Goal: Ask a question

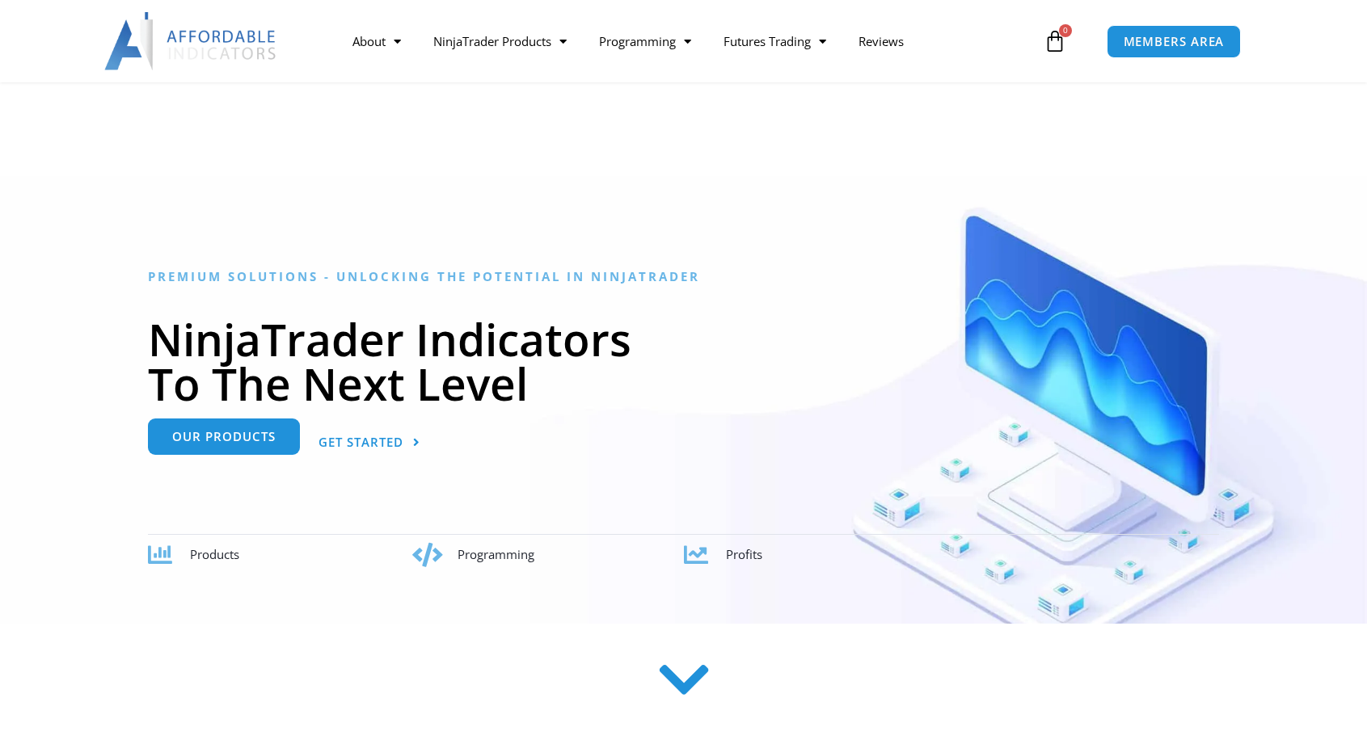
click at [238, 431] on span "Our Products" at bounding box center [223, 437] width 103 height 12
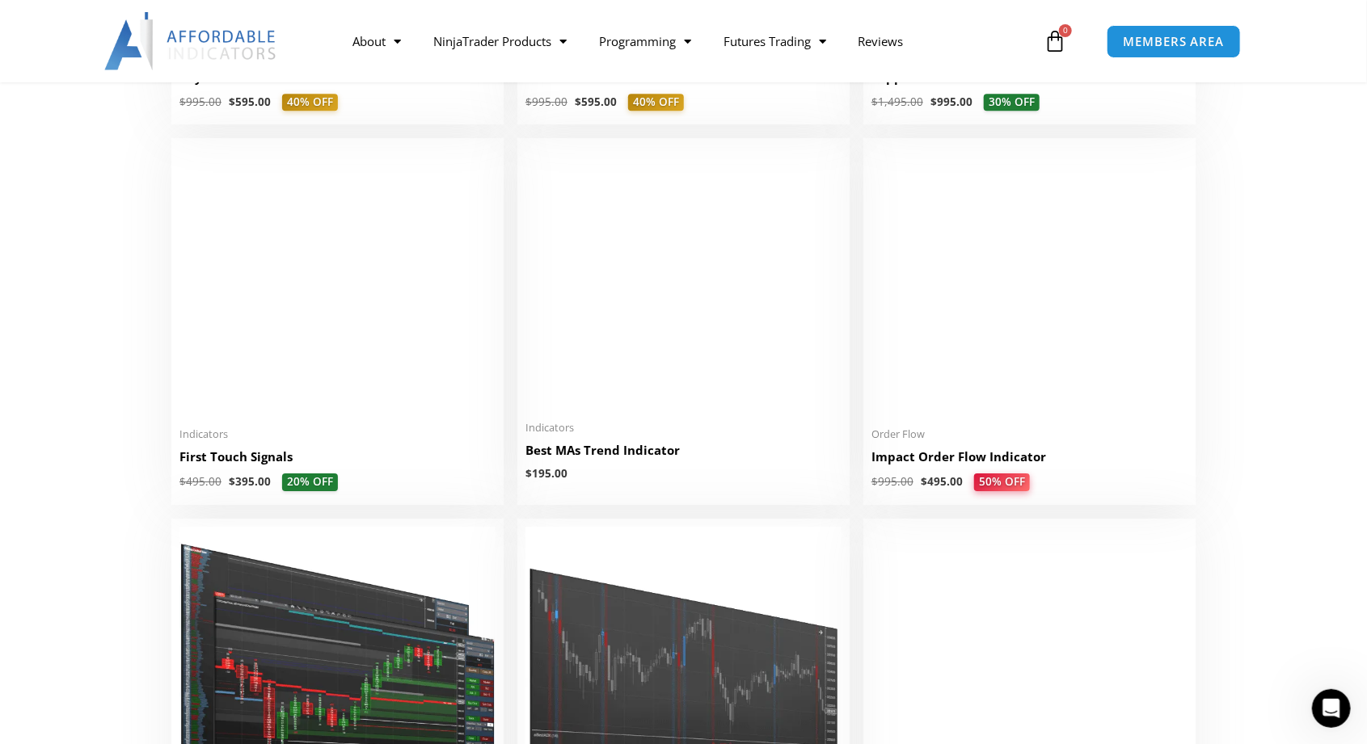
scroll to position [2585, 0]
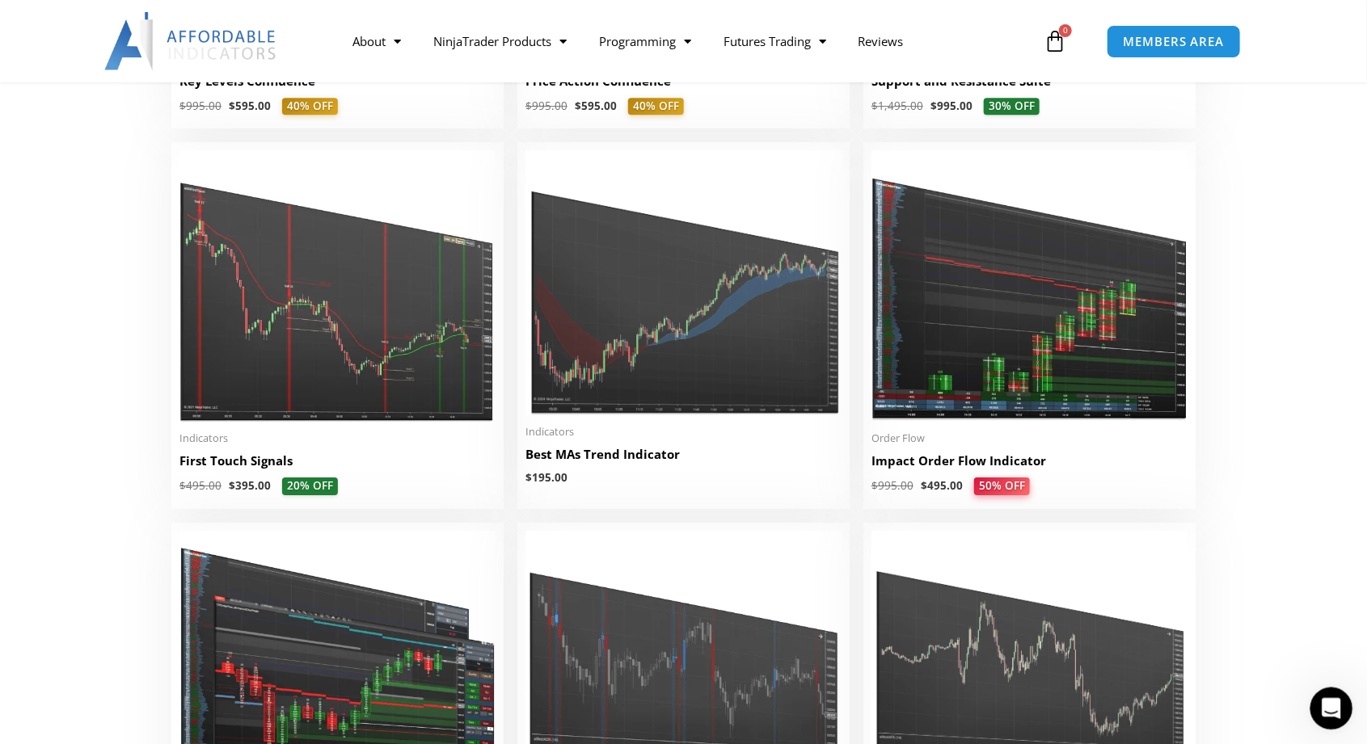
click at [1332, 710] on icon "Open Intercom Messenger" at bounding box center [1329, 707] width 27 height 27
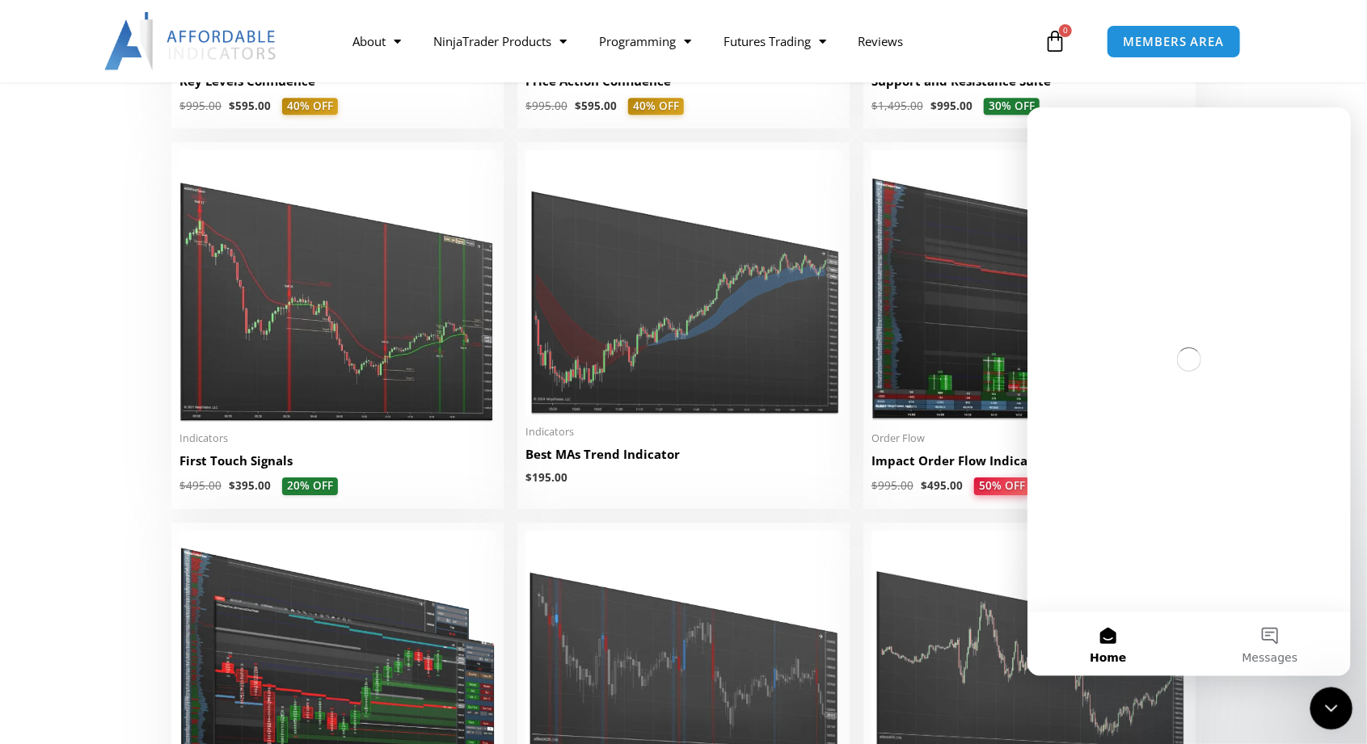
scroll to position [0, 0]
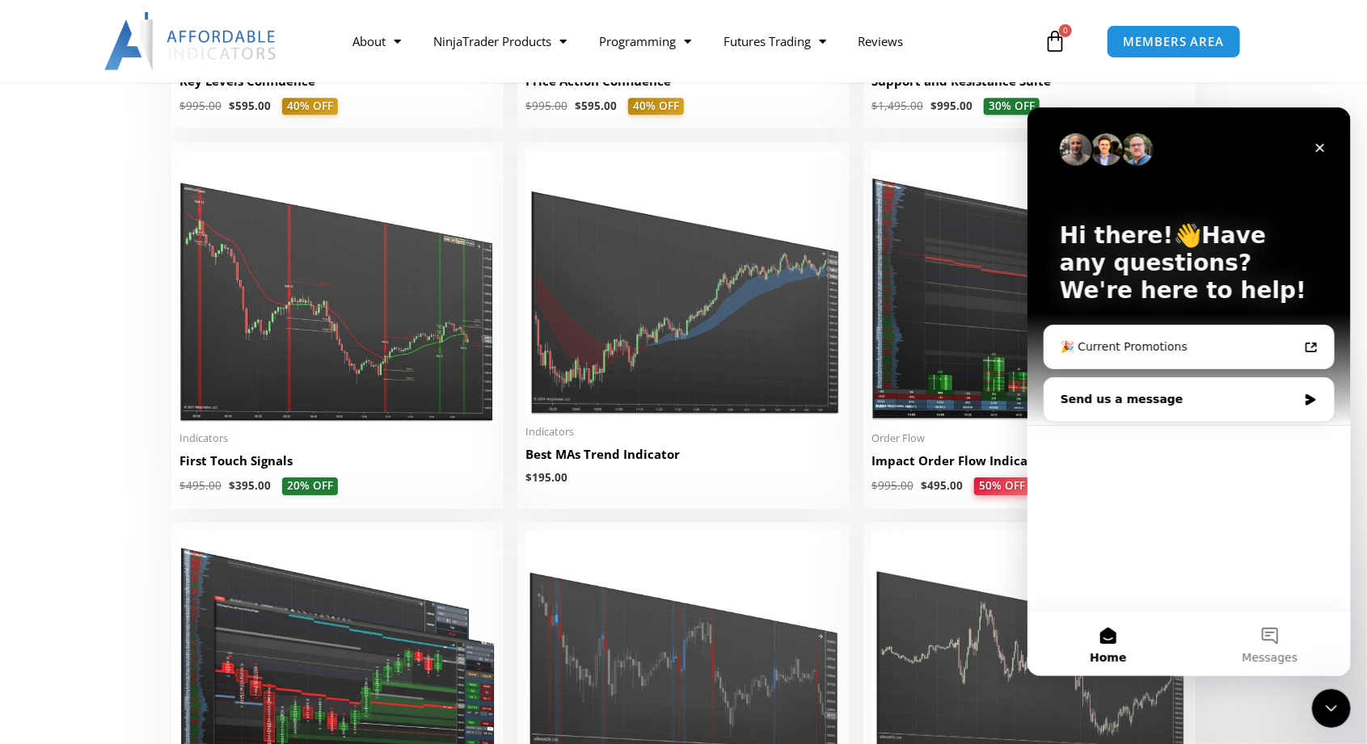
click at [1301, 401] on div "Send us a message" at bounding box center [1187, 398] width 289 height 43
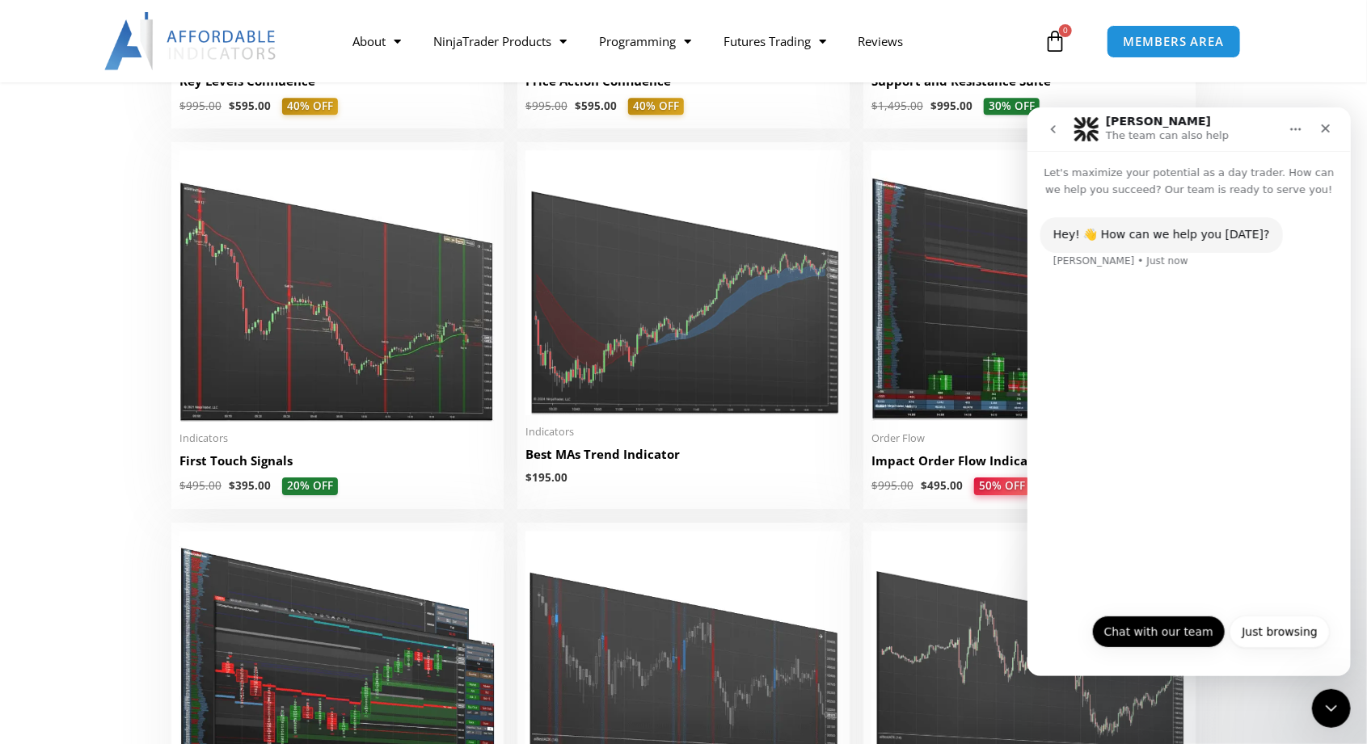
click at [1151, 631] on button "Chat with our team" at bounding box center [1157, 631] width 133 height 32
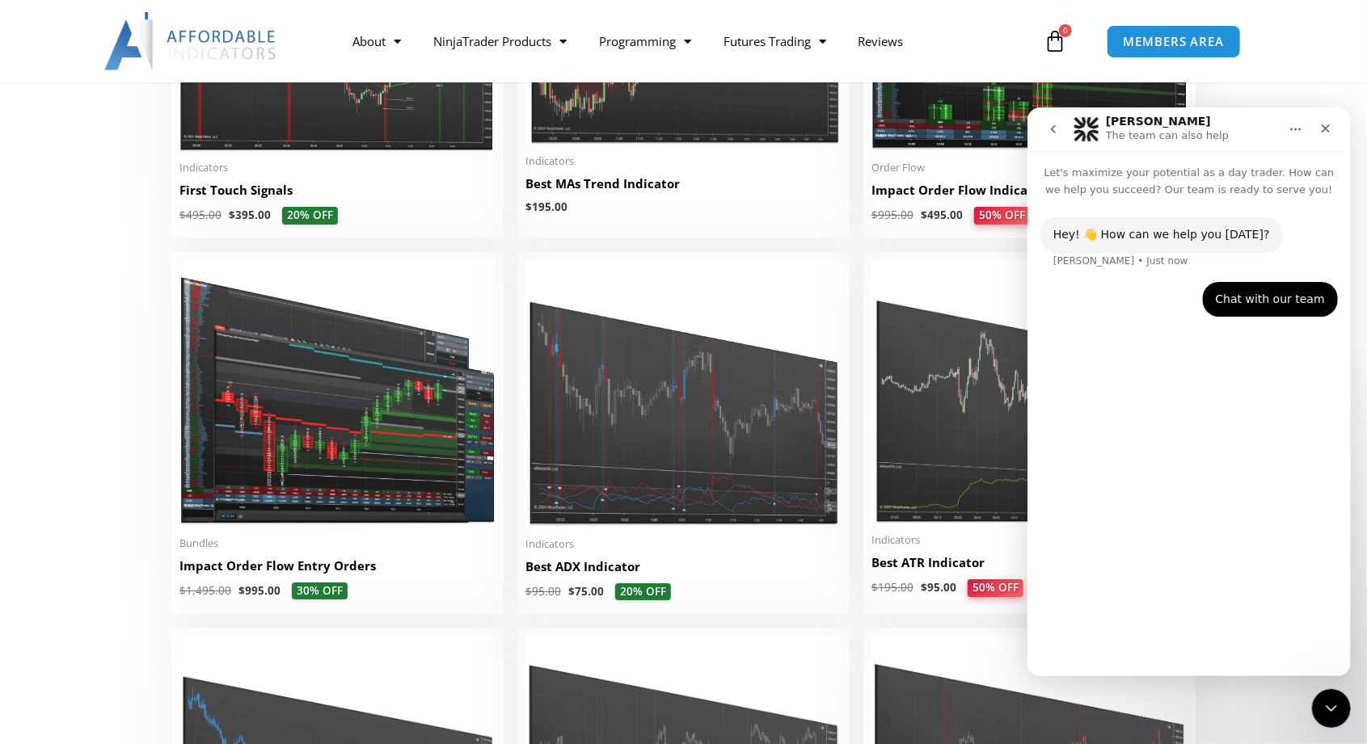
scroll to position [2859, 0]
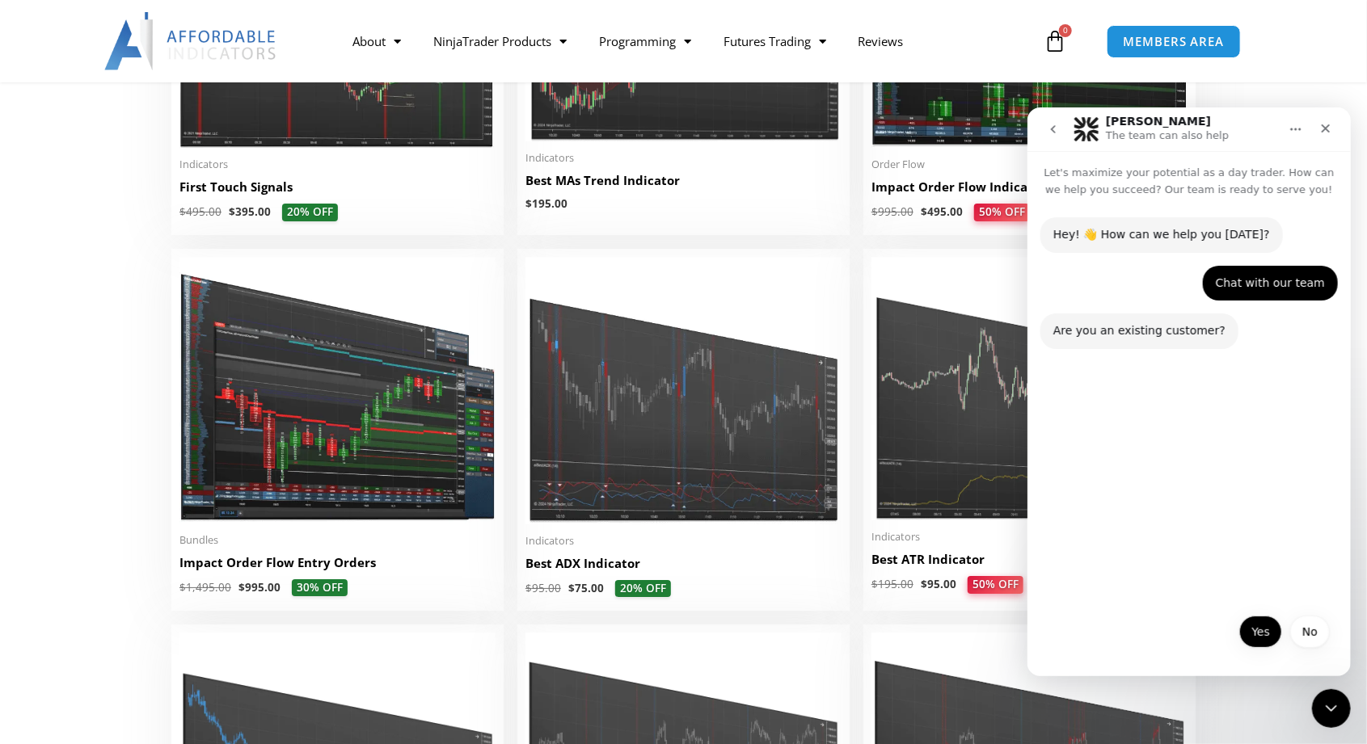
click at [1263, 628] on button "Yes" at bounding box center [1259, 631] width 43 height 32
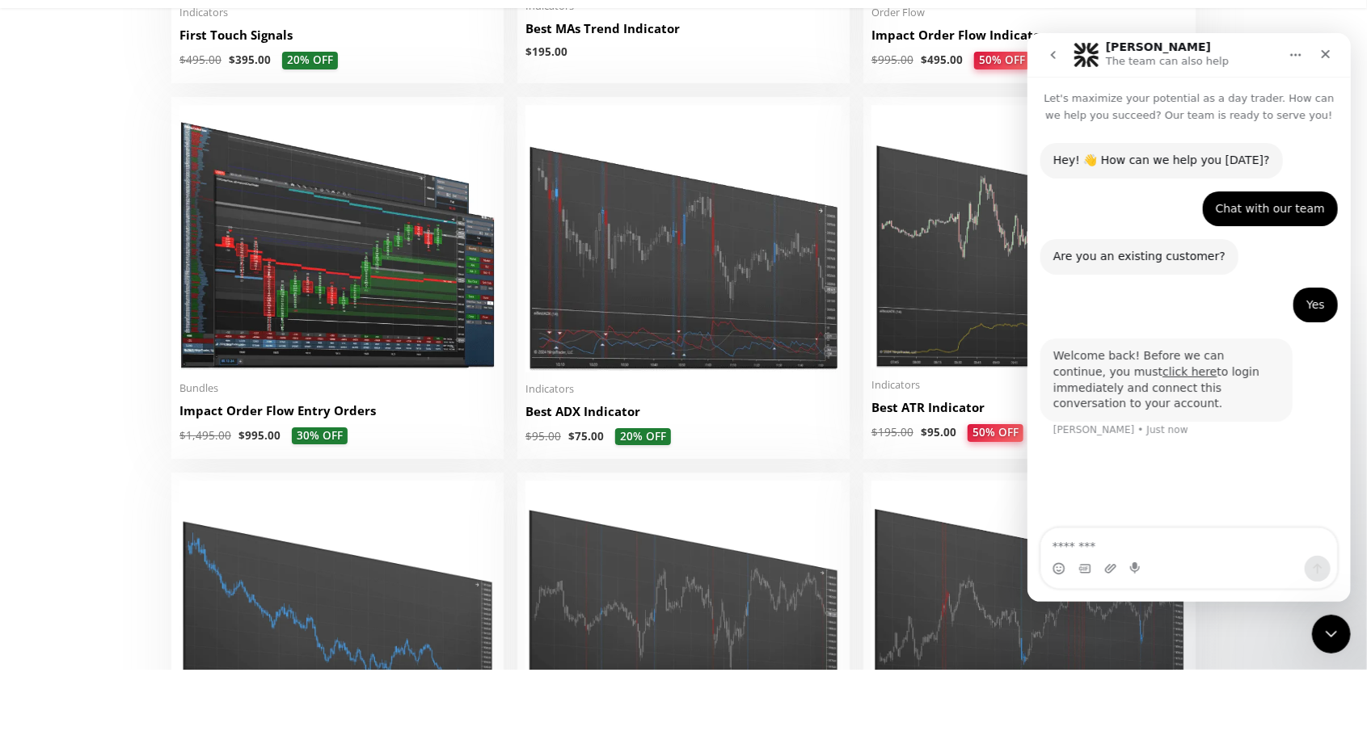
scroll to position [3015, 0]
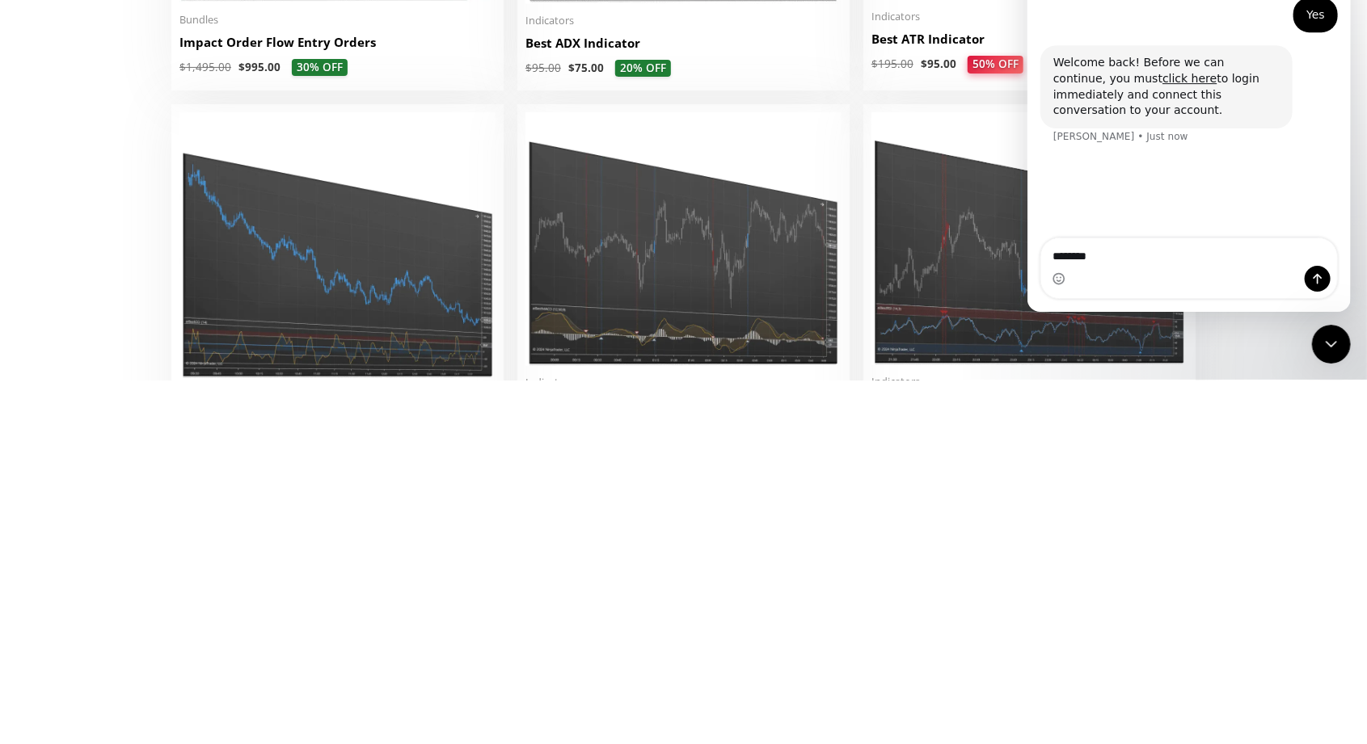
type textarea "********"
click at [1312, 280] on icon "Send a message…" at bounding box center [1316, 279] width 13 height 13
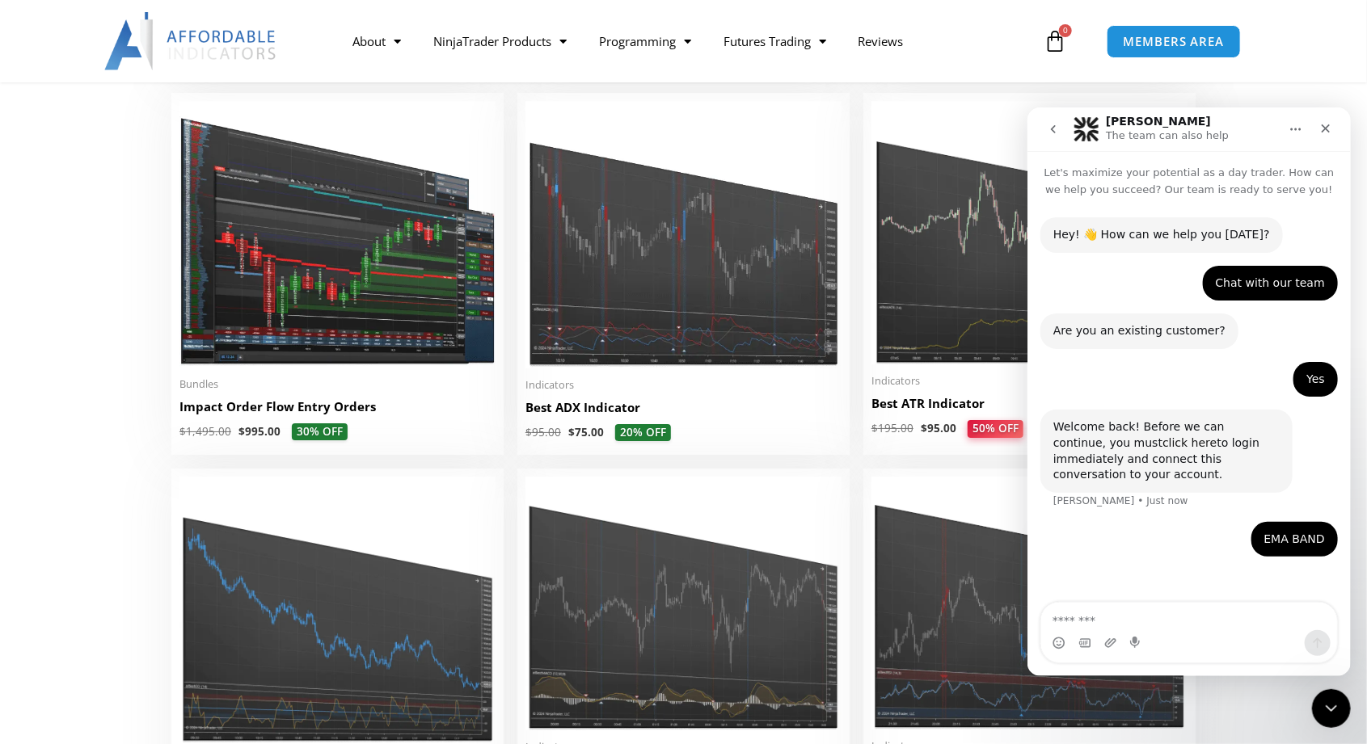
click at [1162, 448] on link "click here" at bounding box center [1189, 442] width 54 height 13
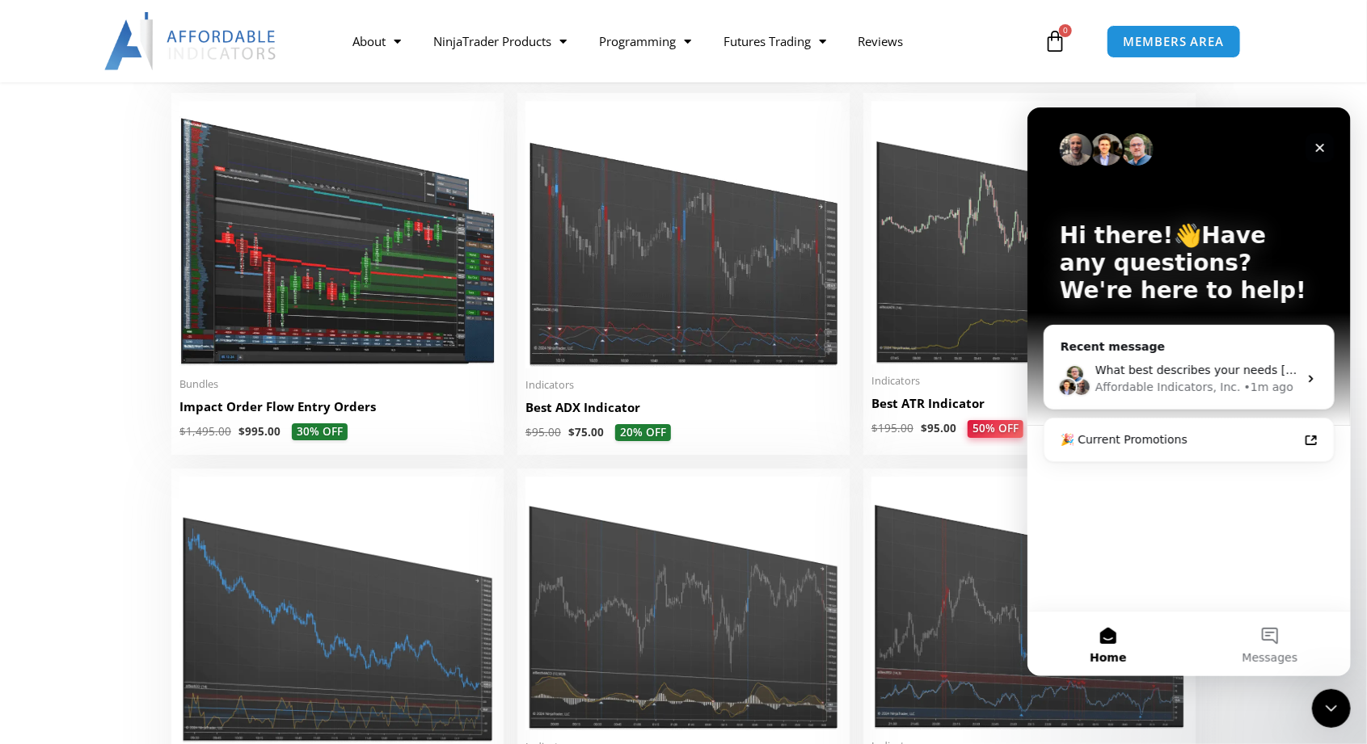
click at [1323, 145] on icon "Close" at bounding box center [1319, 147] width 13 height 13
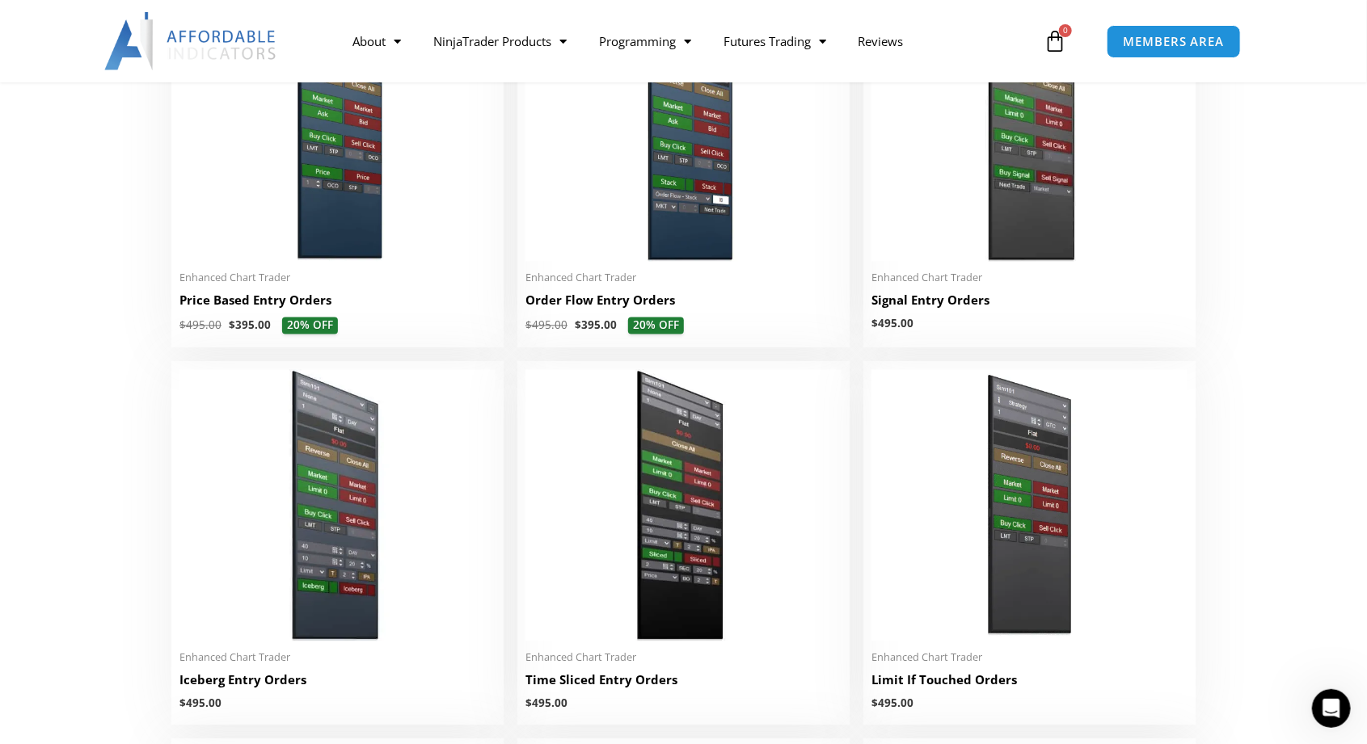
scroll to position [1608, 0]
click at [678, 507] on img at bounding box center [683, 505] width 316 height 272
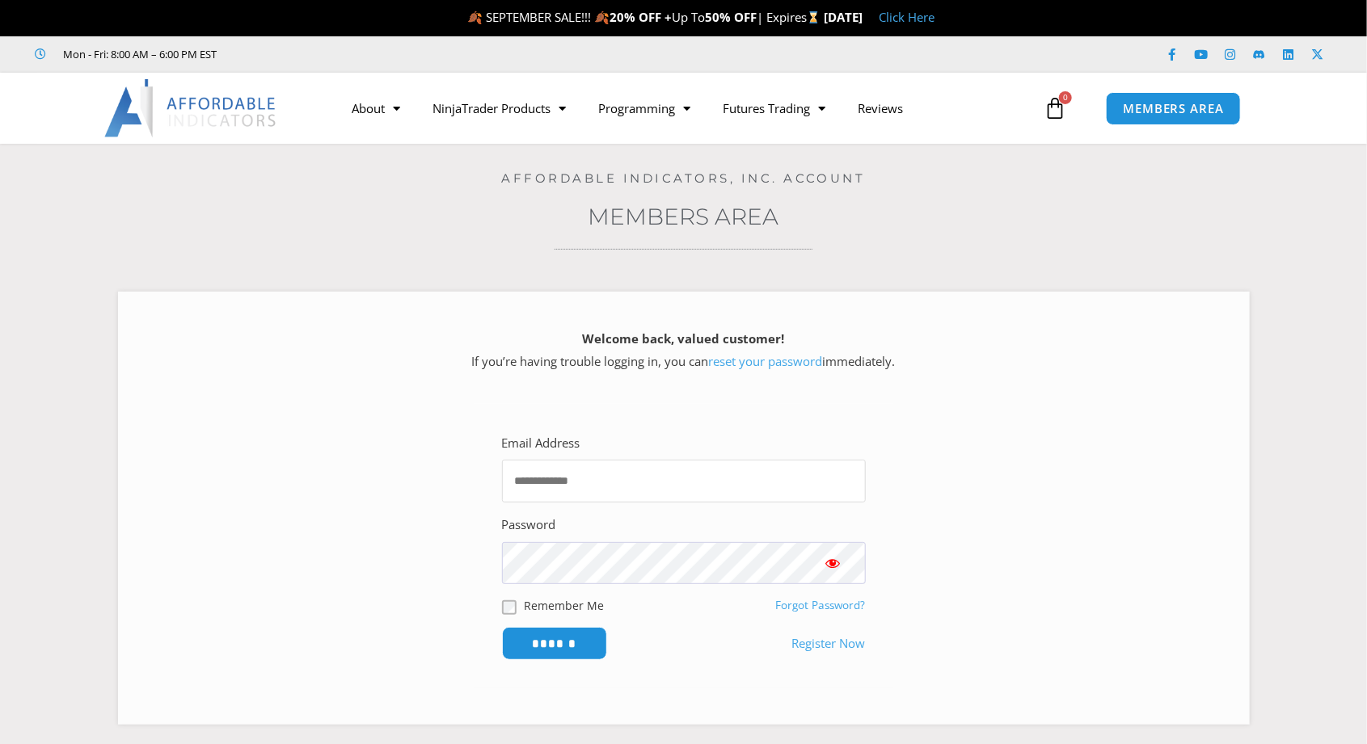
type input "**********"
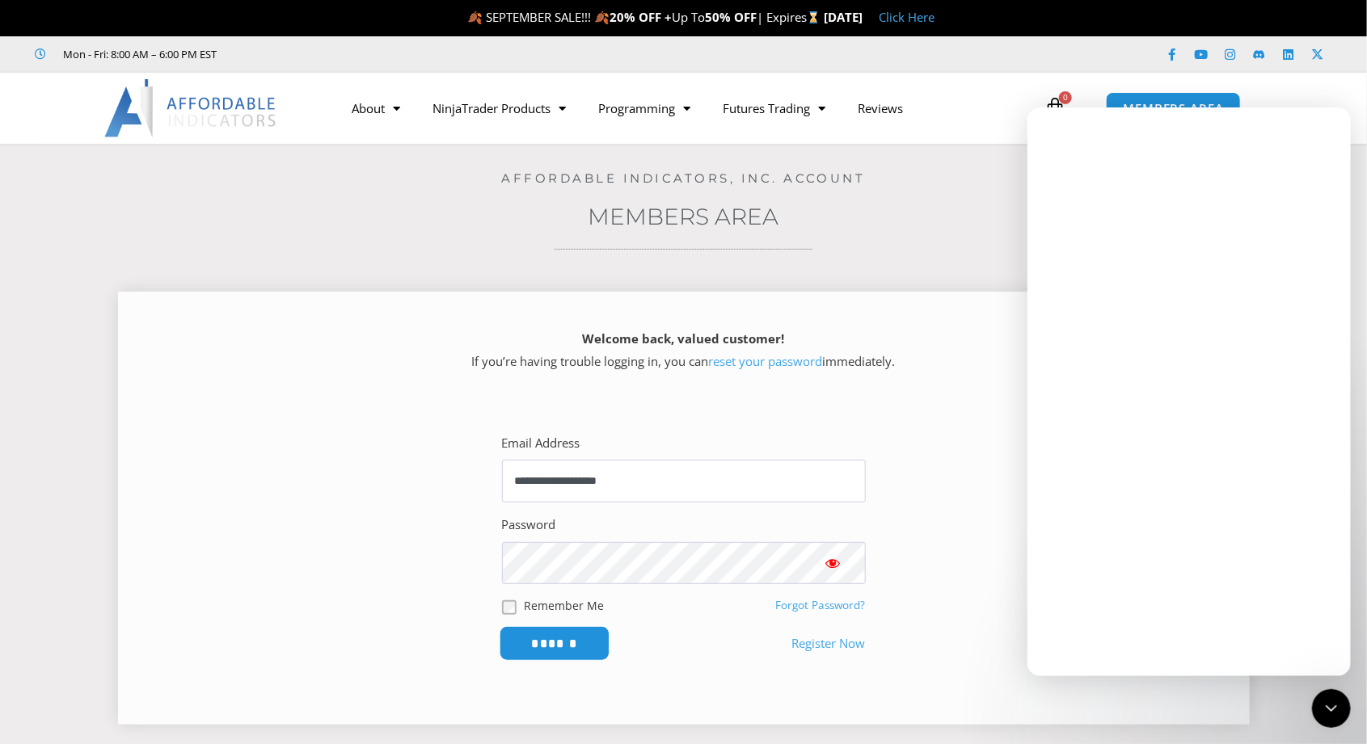
click at [559, 639] on input "******" at bounding box center [554, 643] width 111 height 35
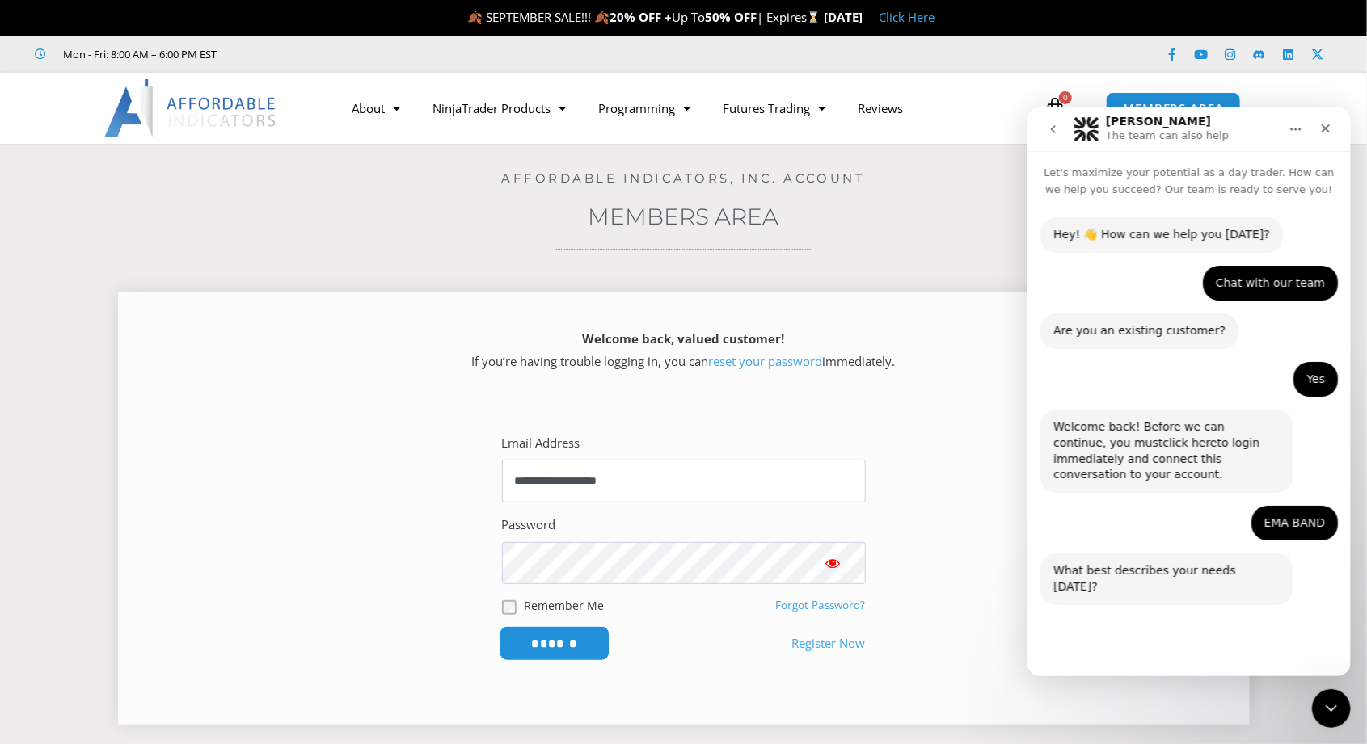
scroll to position [63, 0]
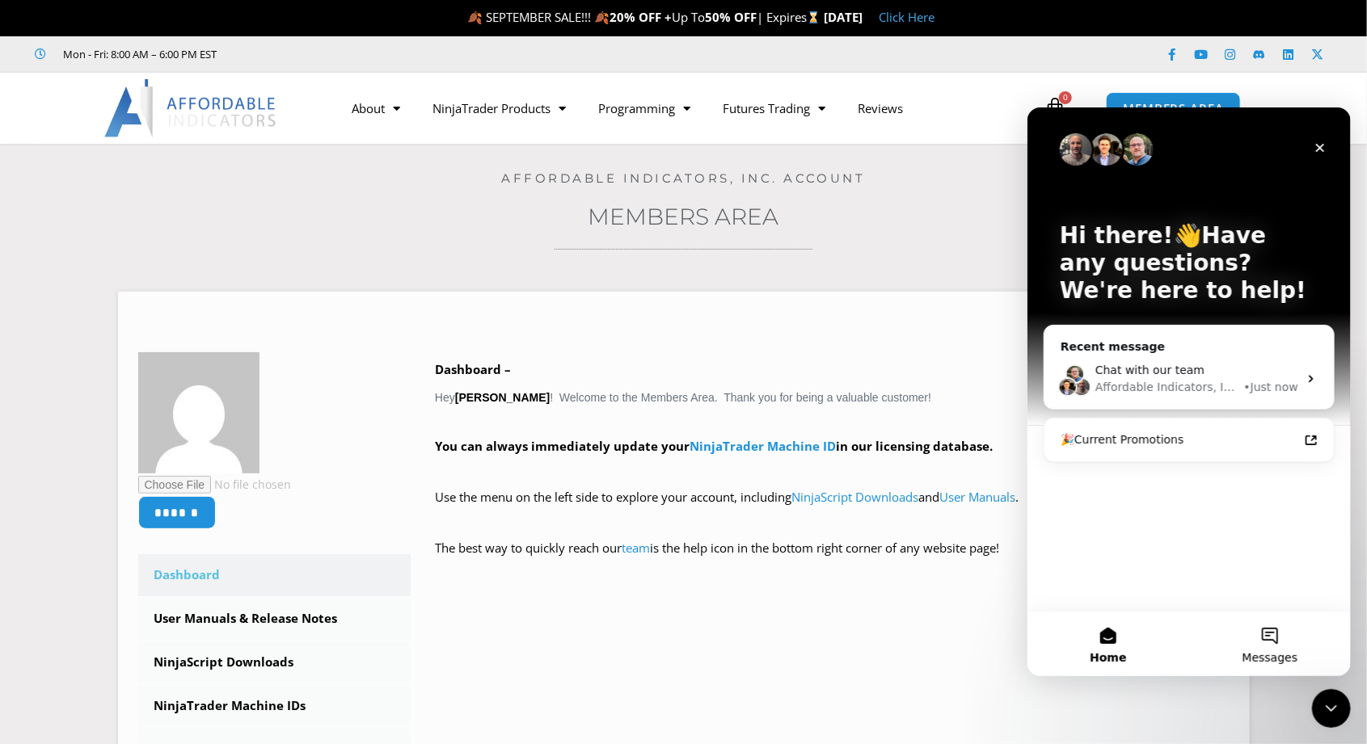
click at [1257, 640] on button "Messages" at bounding box center [1269, 643] width 162 height 65
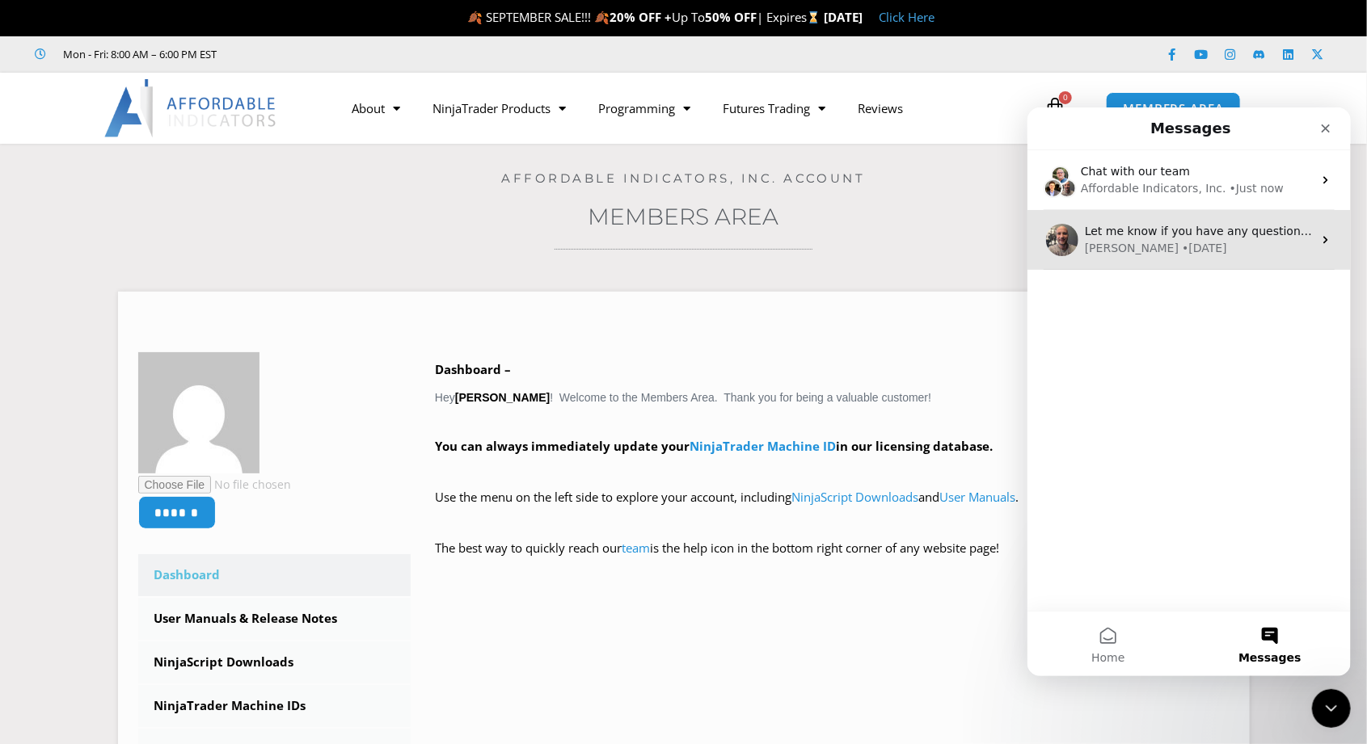
click at [1305, 246] on div "Joel • 6d ago" at bounding box center [1198, 247] width 228 height 17
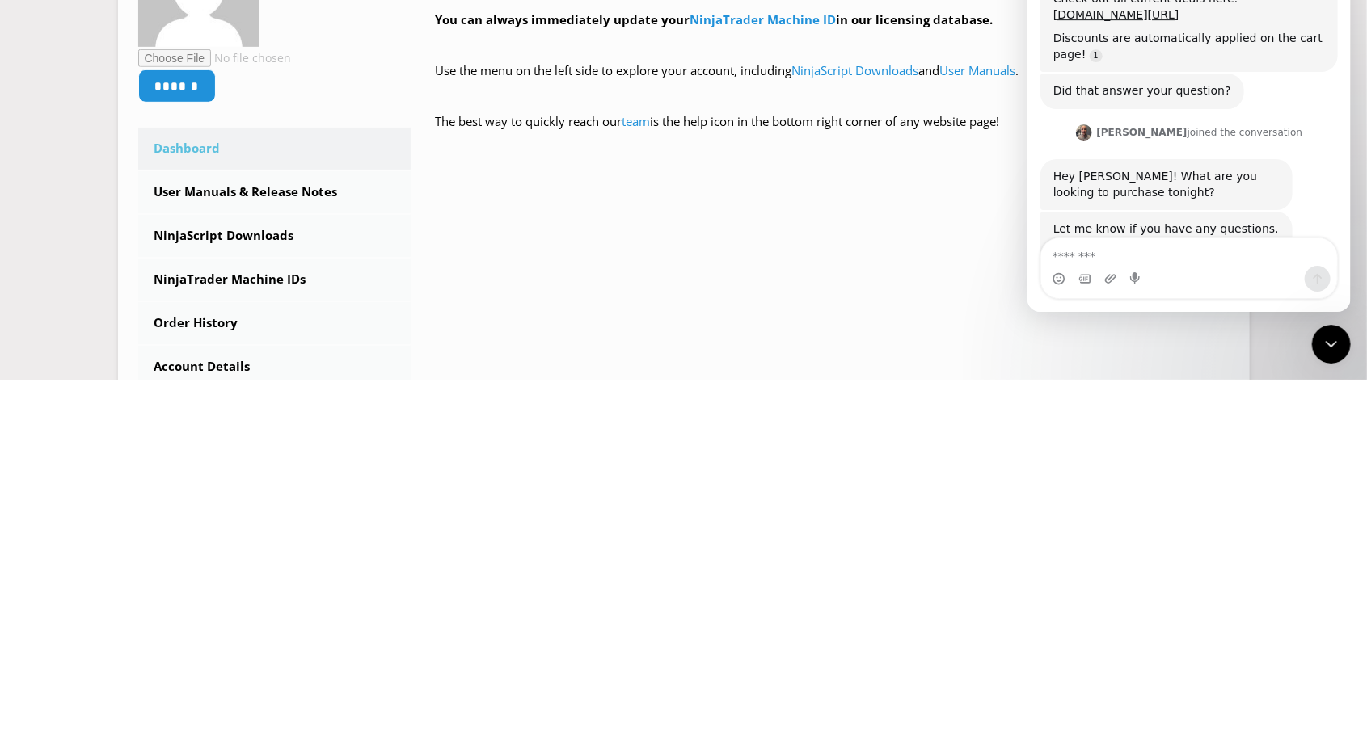
scroll to position [514, 0]
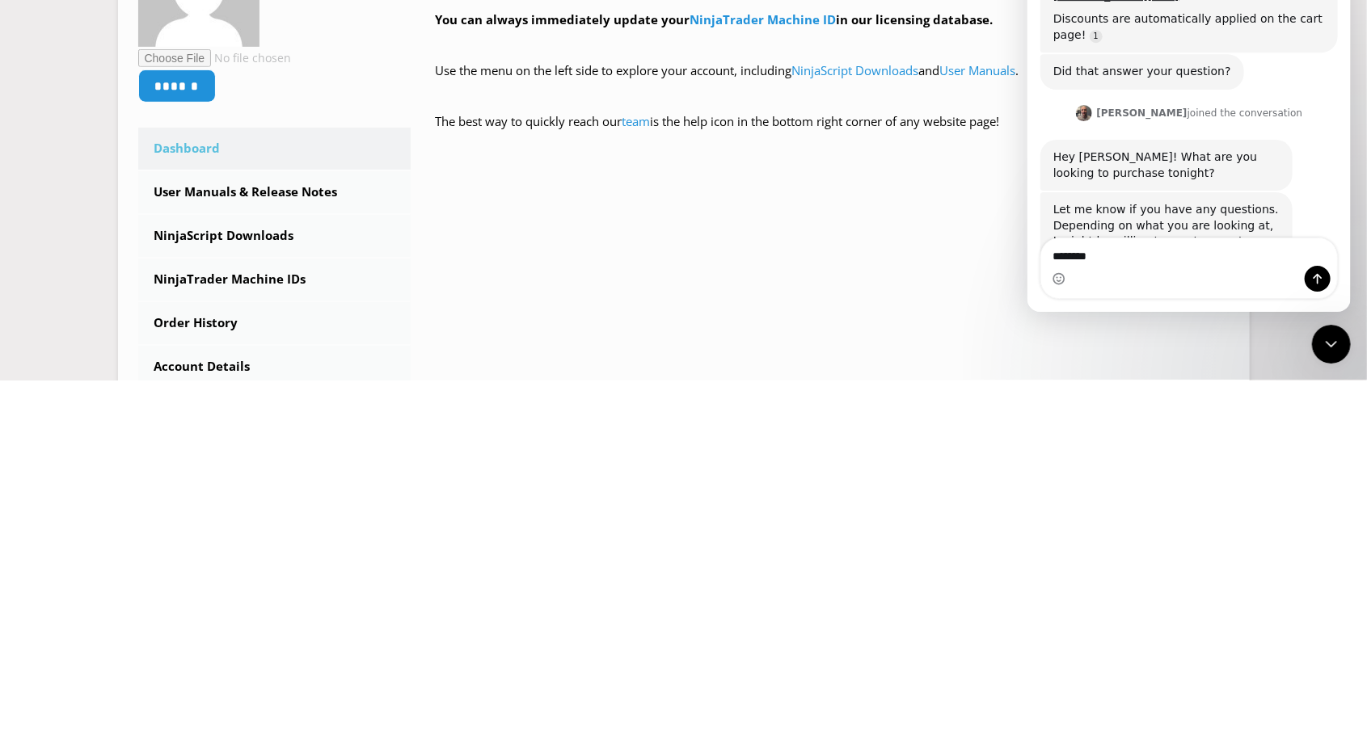
type textarea "********"
click at [1318, 281] on icon "Send a message…" at bounding box center [1316, 279] width 13 height 13
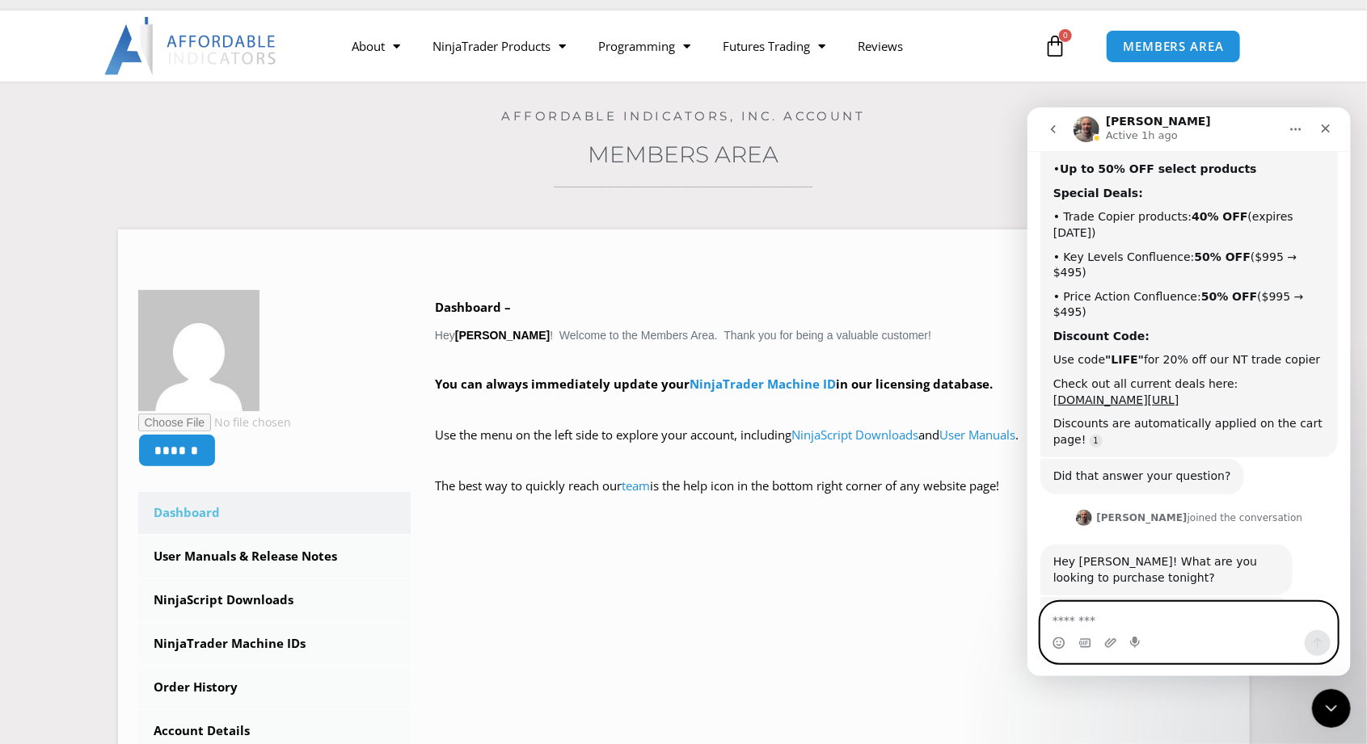
scroll to position [488, 0]
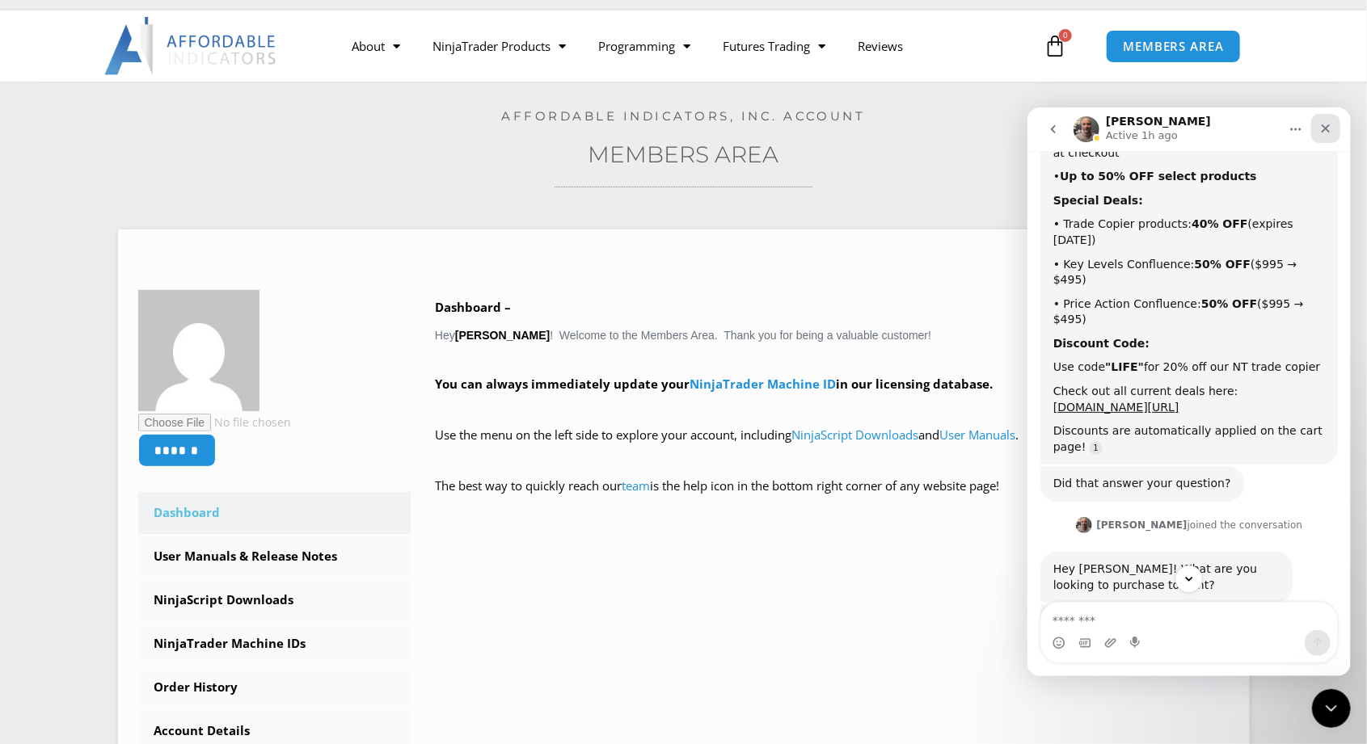
click at [1318, 130] on div "Close" at bounding box center [1324, 127] width 29 height 29
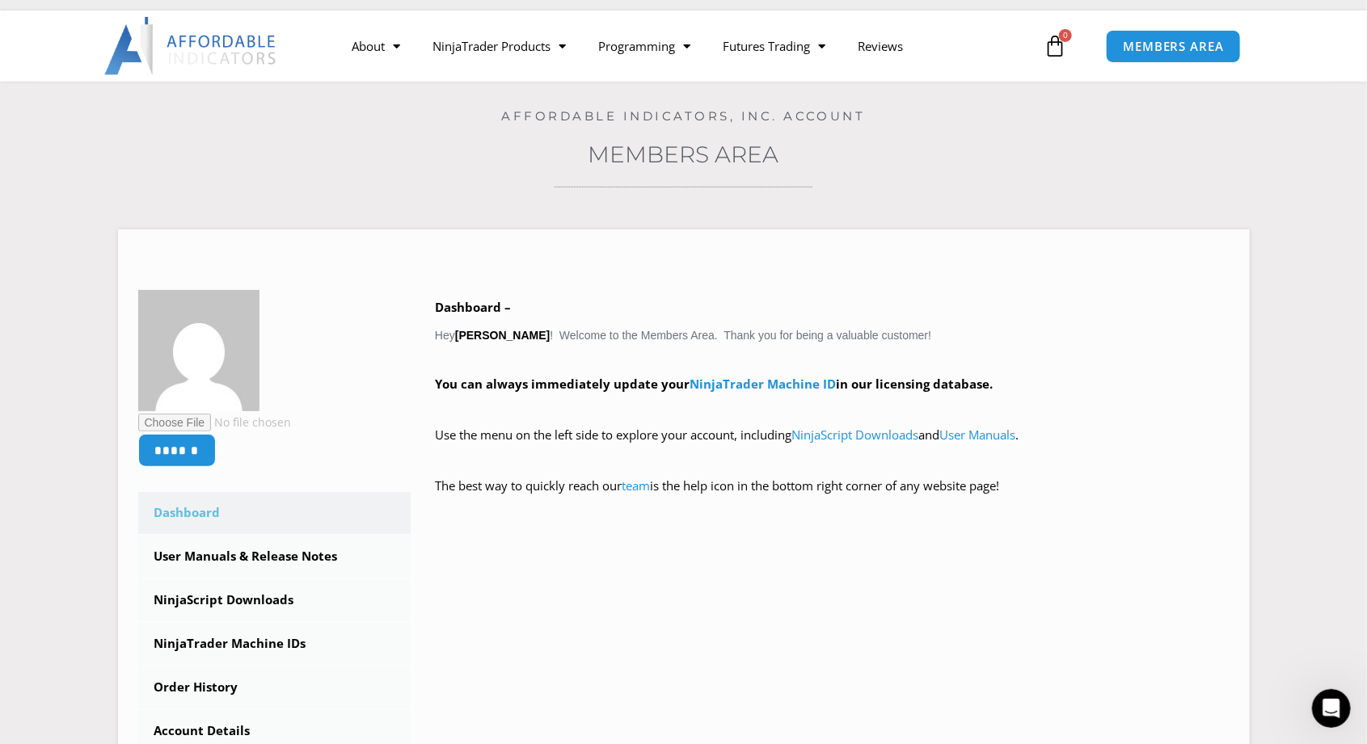
scroll to position [606, 0]
click at [1330, 710] on icon "Open Intercom Messenger" at bounding box center [1329, 707] width 27 height 27
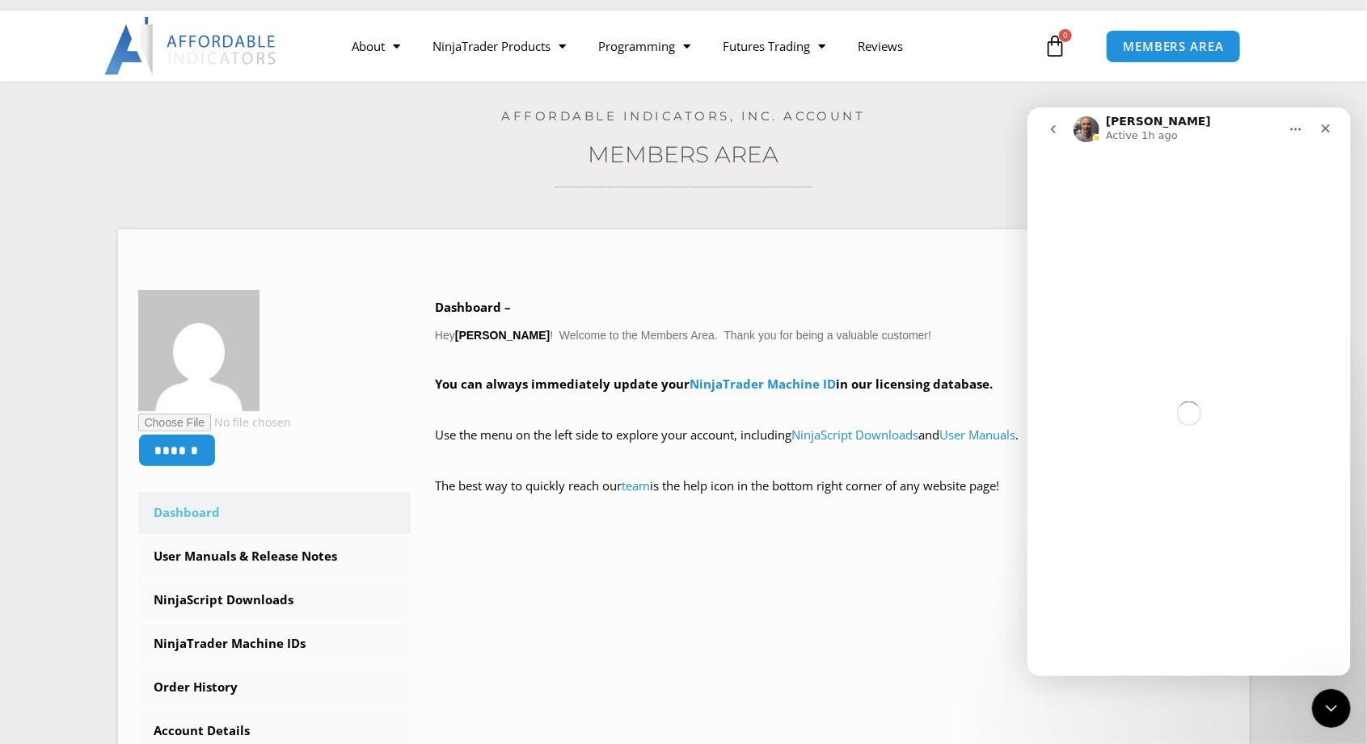
click at [1044, 137] on button "go back" at bounding box center [1052, 128] width 31 height 31
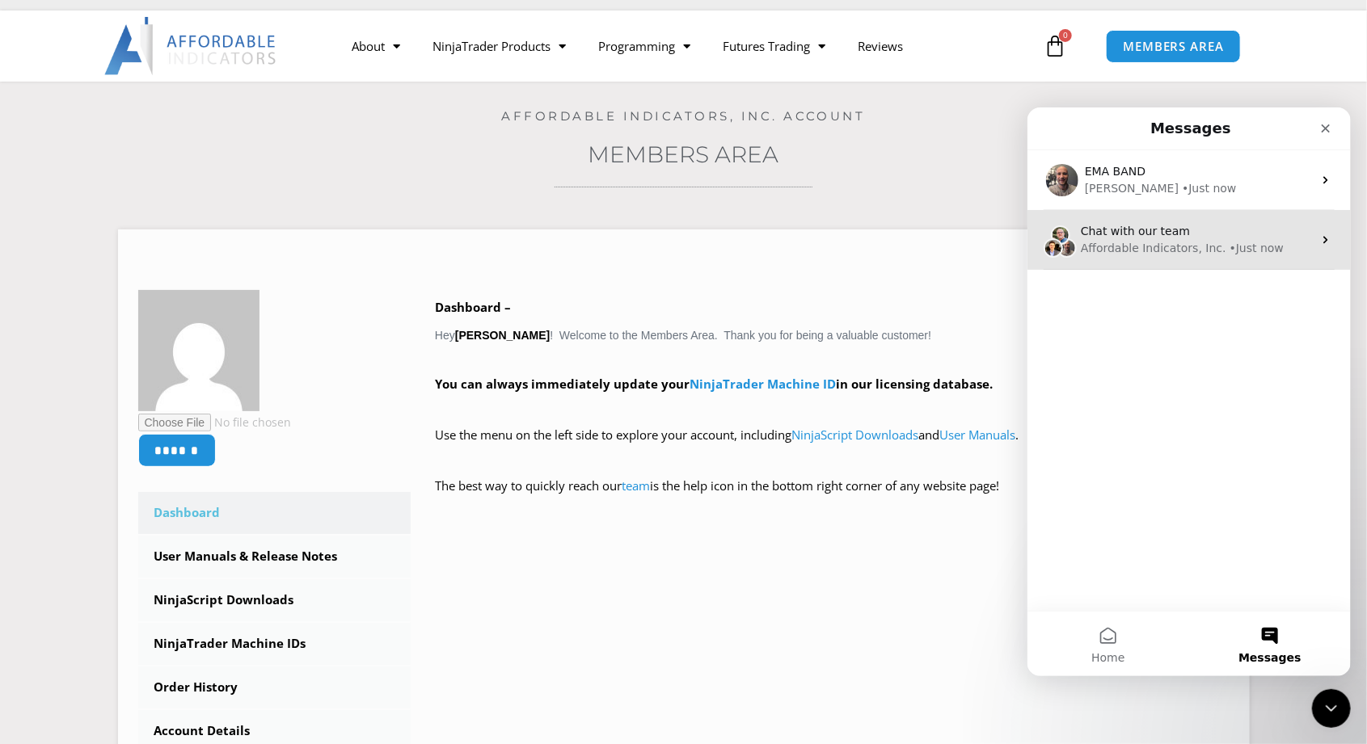
click at [1191, 240] on div "Affordable Indicators, Inc." at bounding box center [1152, 247] width 145 height 17
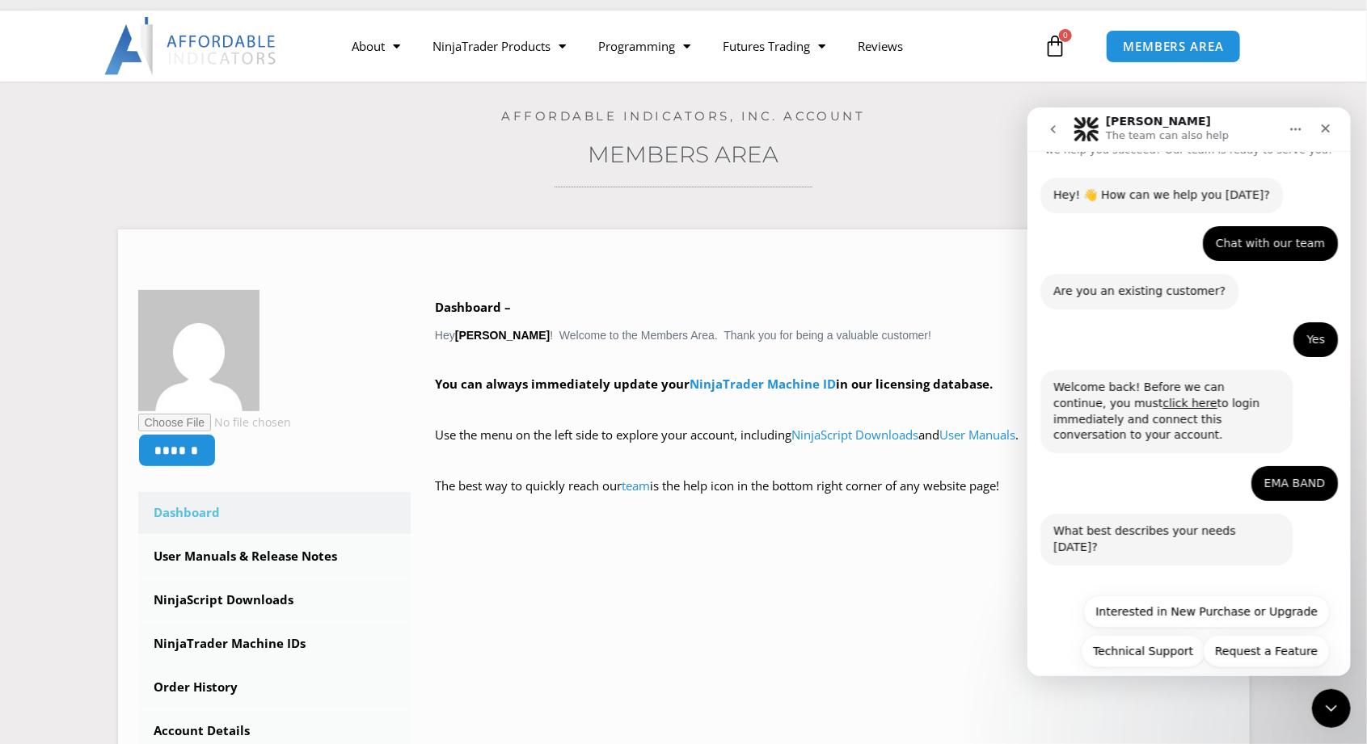
scroll to position [63, 0]
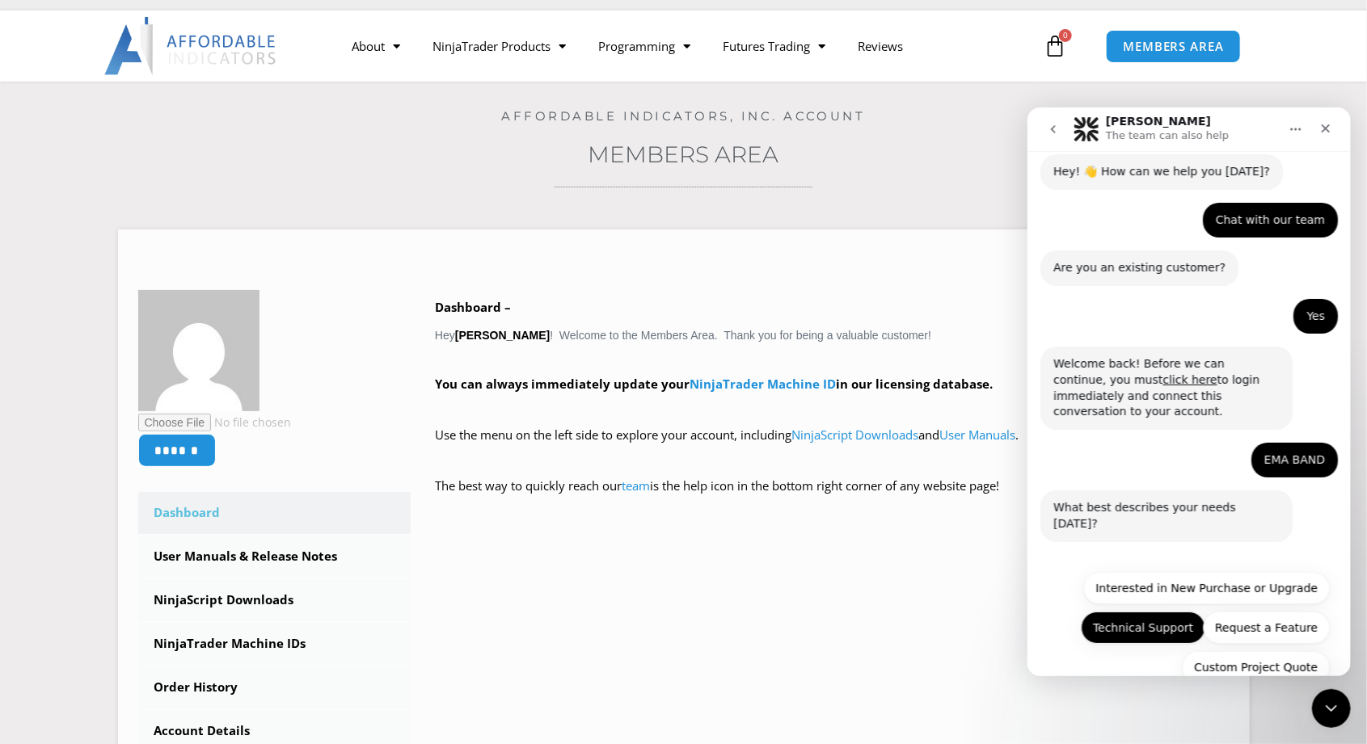
click at [1159, 611] on button "Technical Support" at bounding box center [1142, 627] width 124 height 32
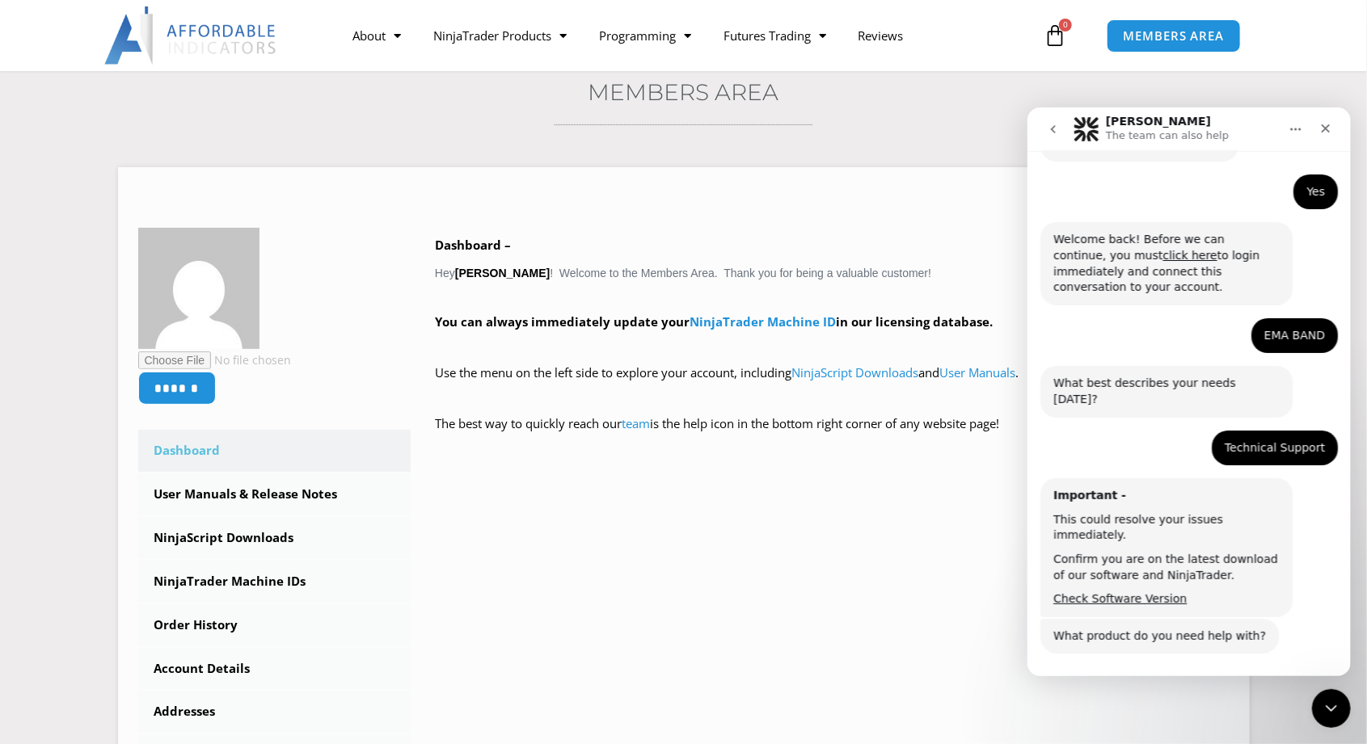
scroll to position [245, 0]
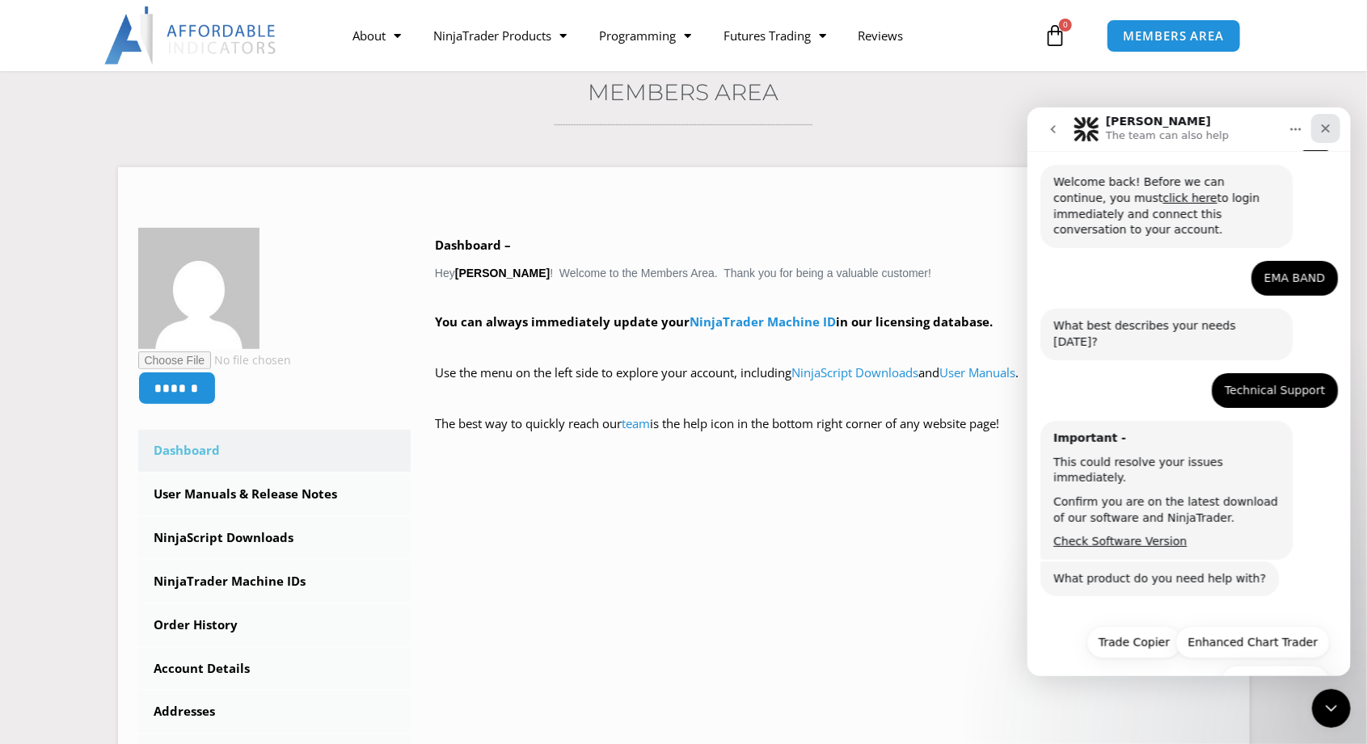
click at [1330, 130] on icon "Close" at bounding box center [1324, 127] width 13 height 13
